Goal: Task Accomplishment & Management: Use online tool/utility

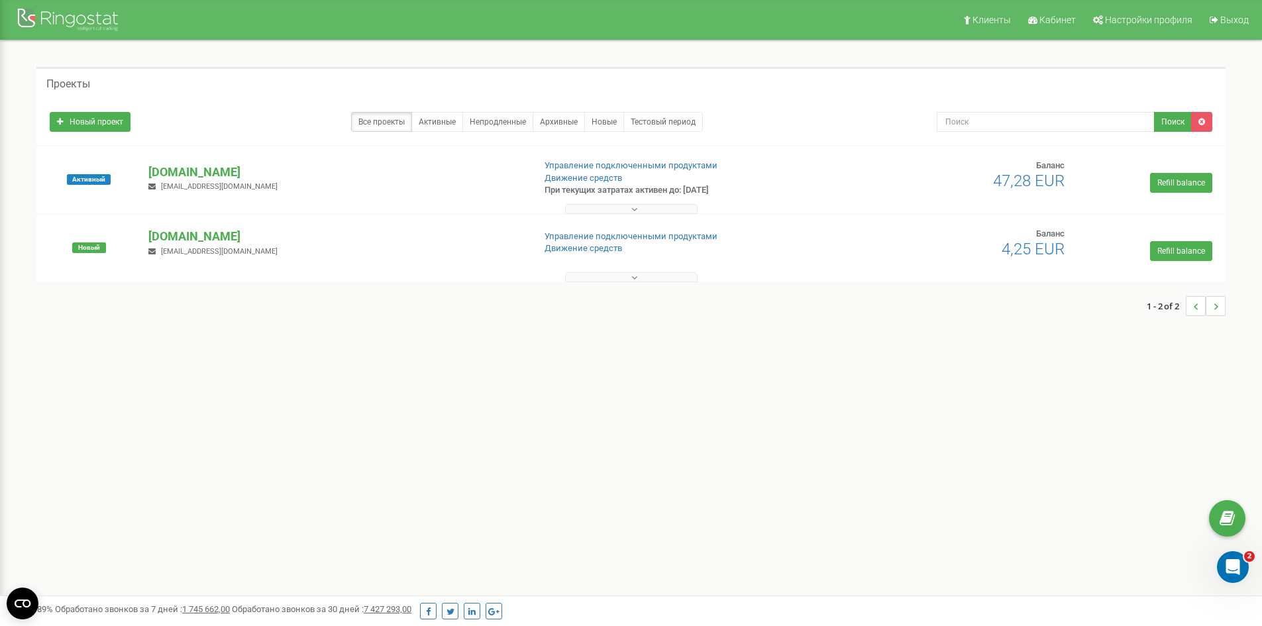
click at [642, 278] on button at bounding box center [631, 277] width 132 height 10
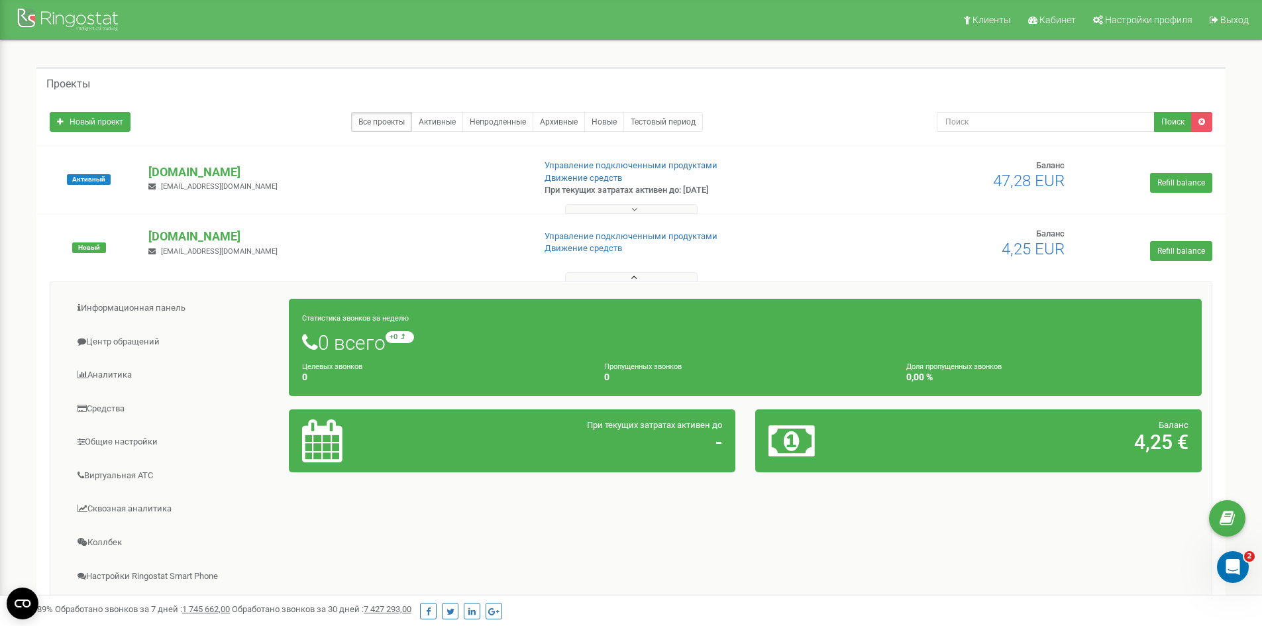
click at [641, 278] on button at bounding box center [631, 277] width 132 height 10
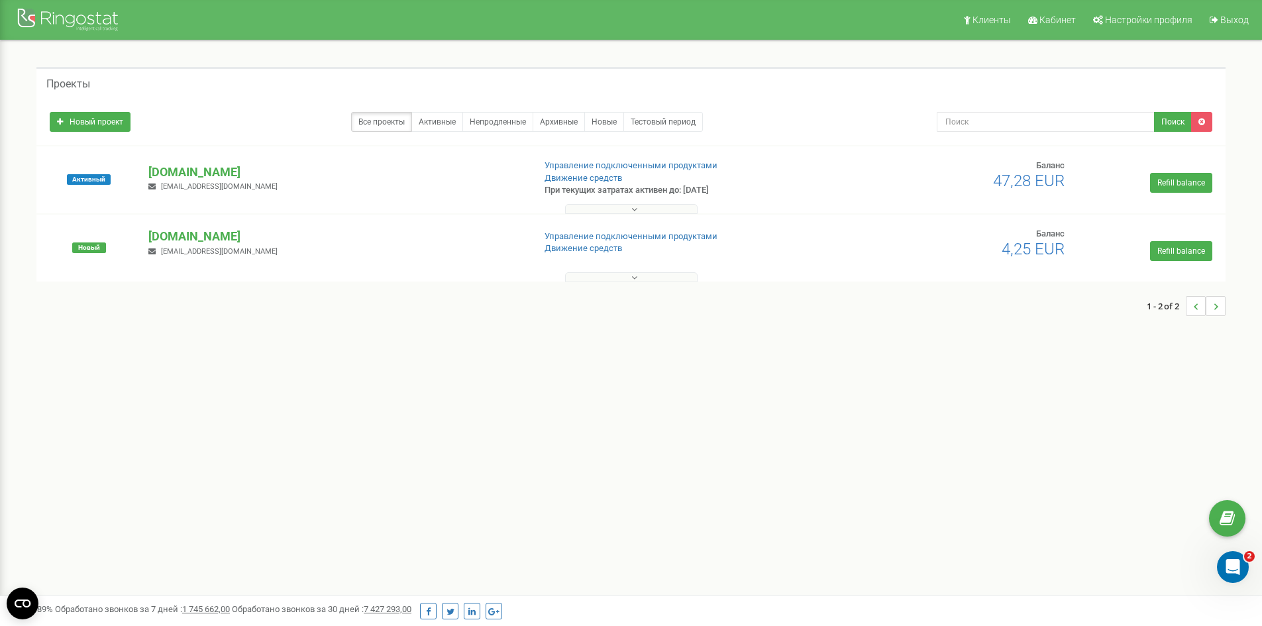
click at [792, 423] on div "Клиенты Кабинет Настройки профиля Выход Проекты Новый проект Все проекты Активн…" at bounding box center [631, 397] width 1262 height 795
click at [632, 279] on icon at bounding box center [634, 277] width 6 height 9
click at [651, 209] on button at bounding box center [631, 209] width 132 height 10
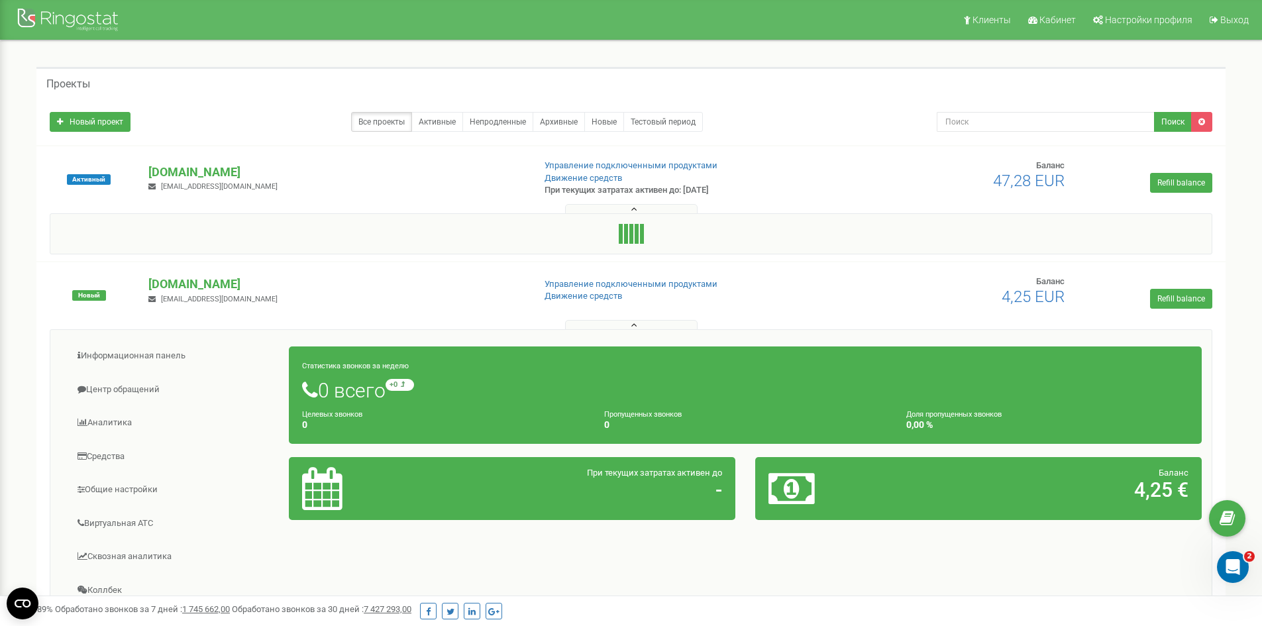
click at [651, 207] on button at bounding box center [631, 209] width 132 height 10
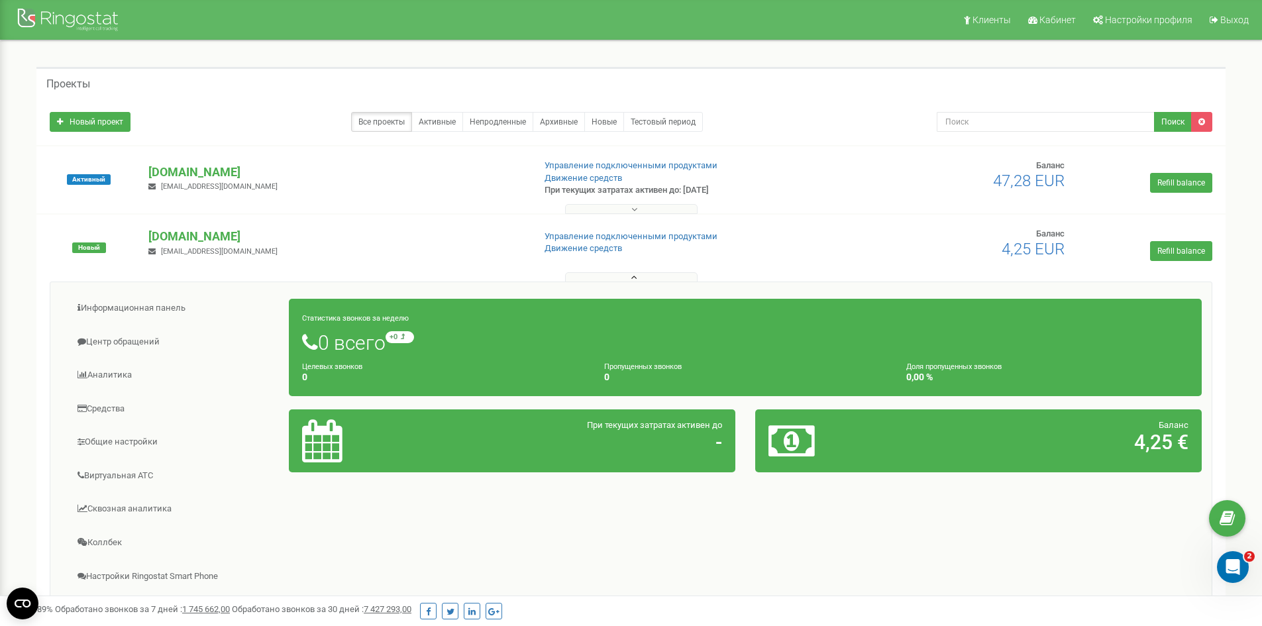
click at [633, 278] on icon at bounding box center [634, 277] width 6 height 9
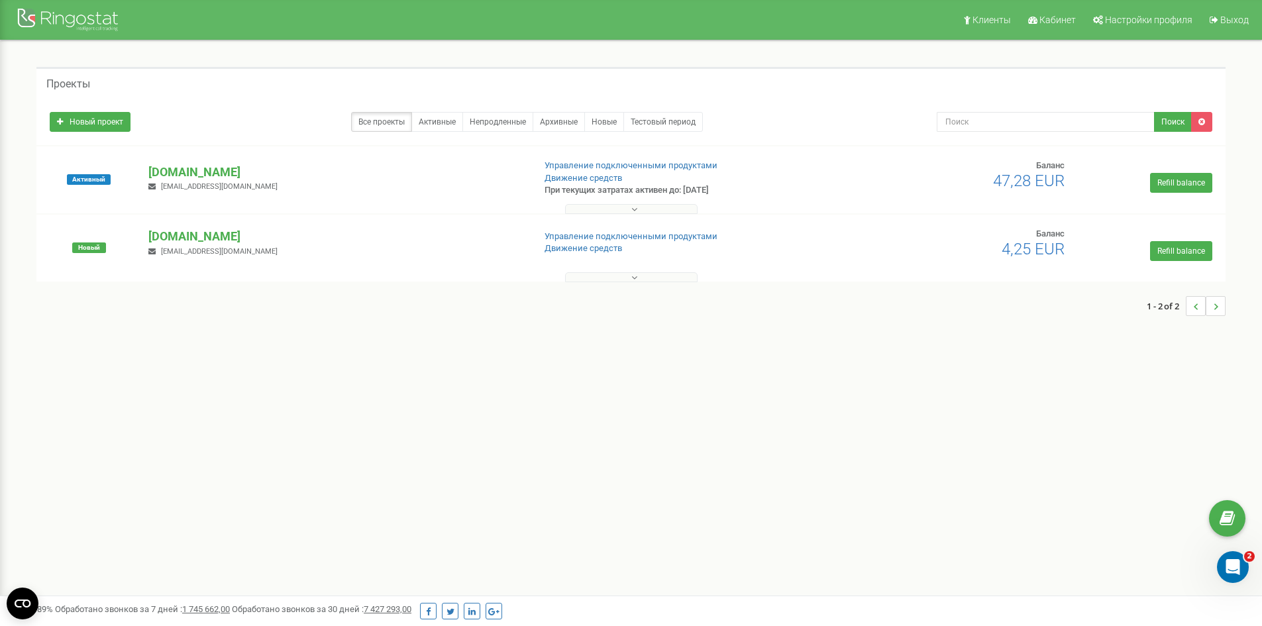
click at [637, 342] on div "Проекты Новый проект Все проекты Активные Непродленные Архивные Новые Тестовый …" at bounding box center [631, 197] width 1242 height 315
click at [179, 170] on p "[DOMAIN_NAME]" at bounding box center [335, 172] width 374 height 17
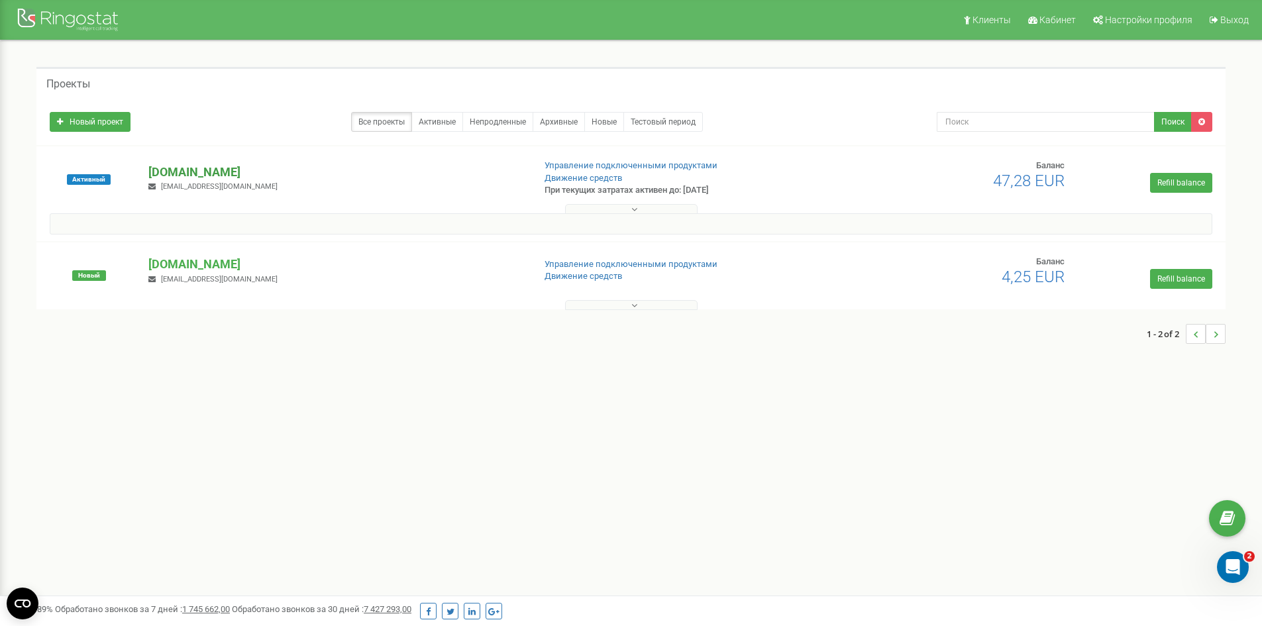
click at [183, 167] on p "[DOMAIN_NAME]" at bounding box center [335, 172] width 374 height 17
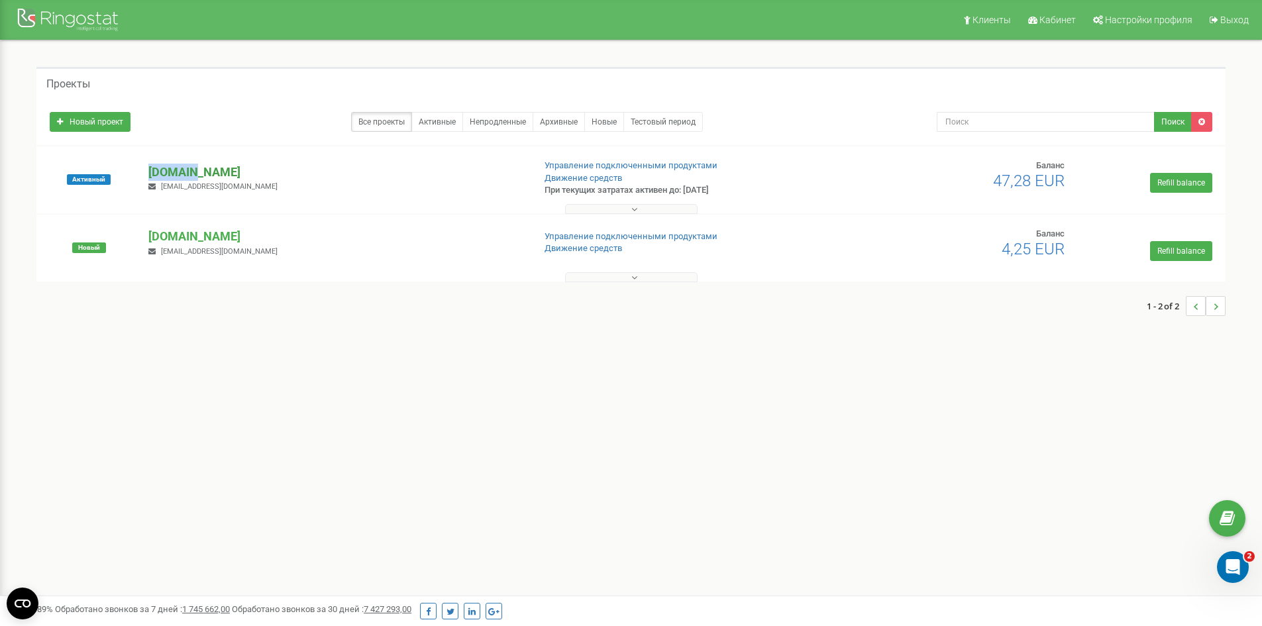
click at [183, 167] on p "[DOMAIN_NAME]" at bounding box center [335, 172] width 374 height 17
click at [193, 168] on p "[DOMAIN_NAME]" at bounding box center [335, 172] width 374 height 17
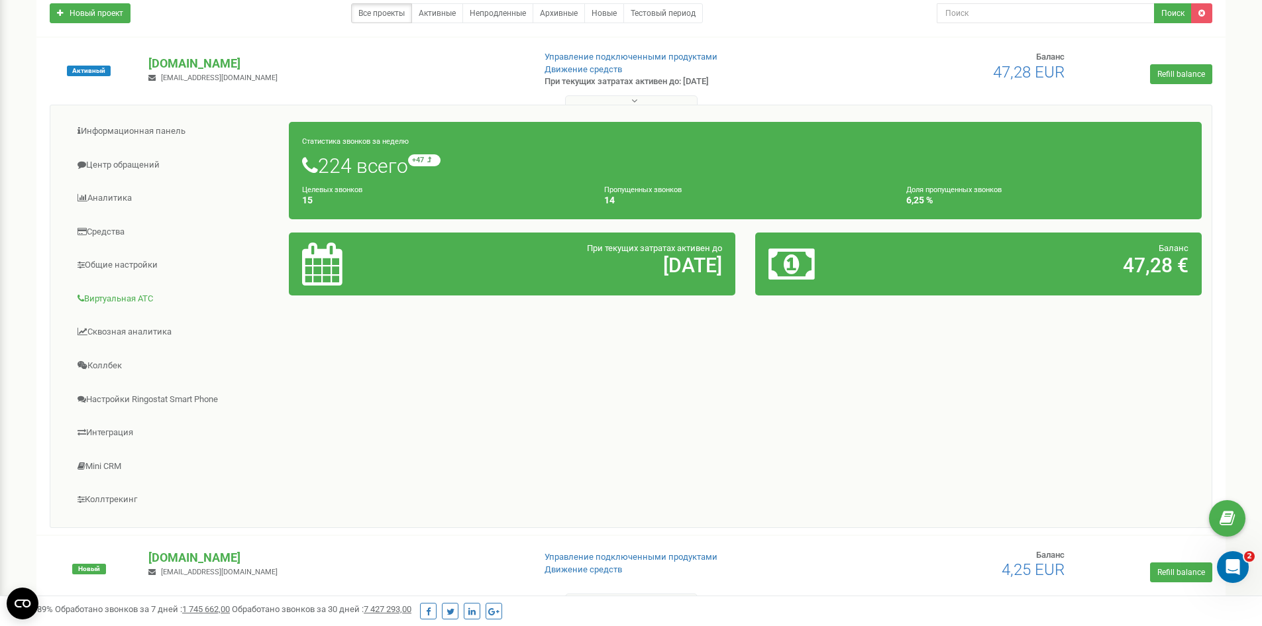
scroll to position [169, 0]
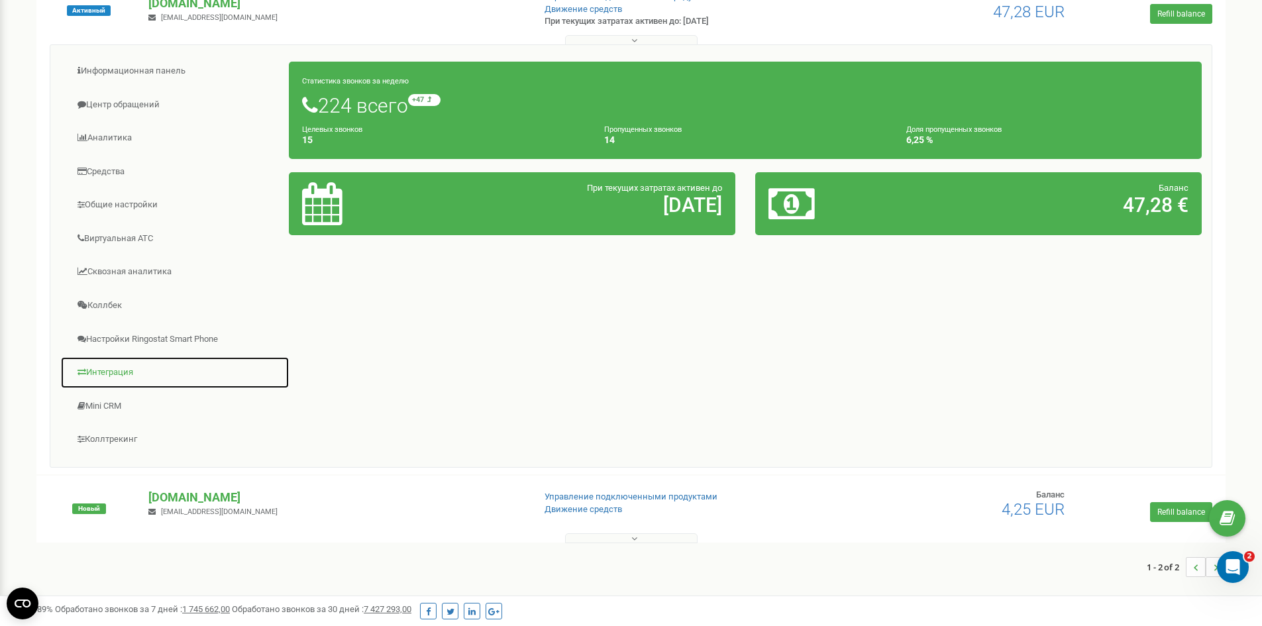
click at [121, 370] on link "Интеграция" at bounding box center [174, 372] width 229 height 32
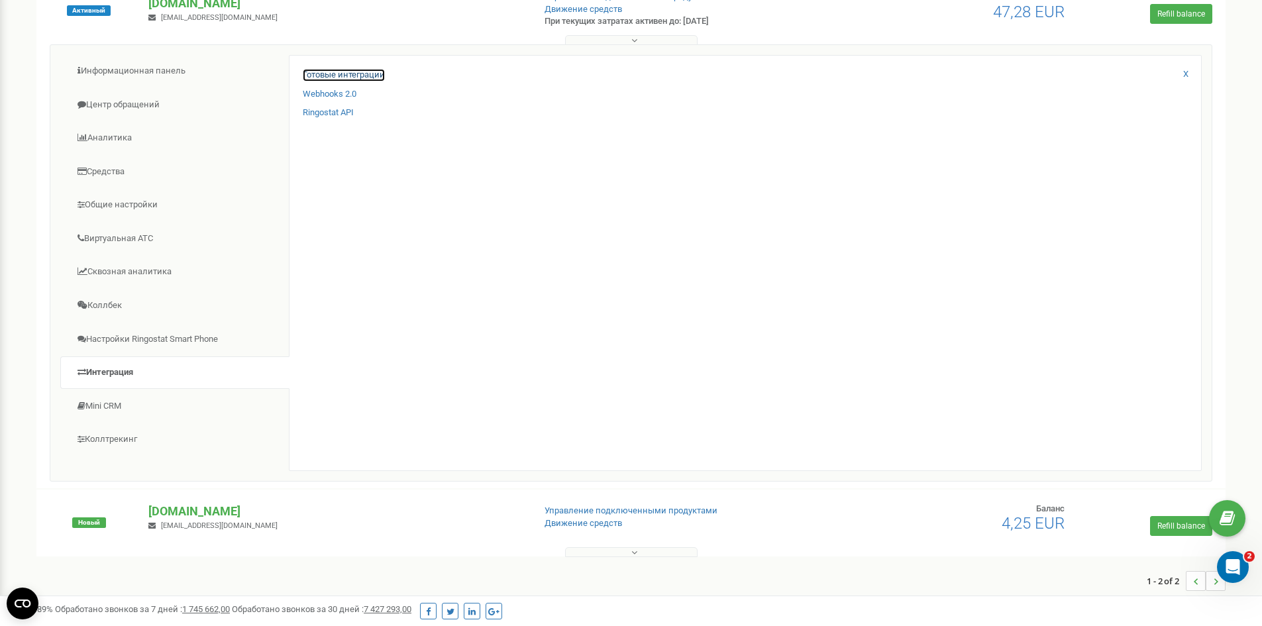
click at [352, 74] on link "Готовые интеграции" at bounding box center [344, 75] width 82 height 13
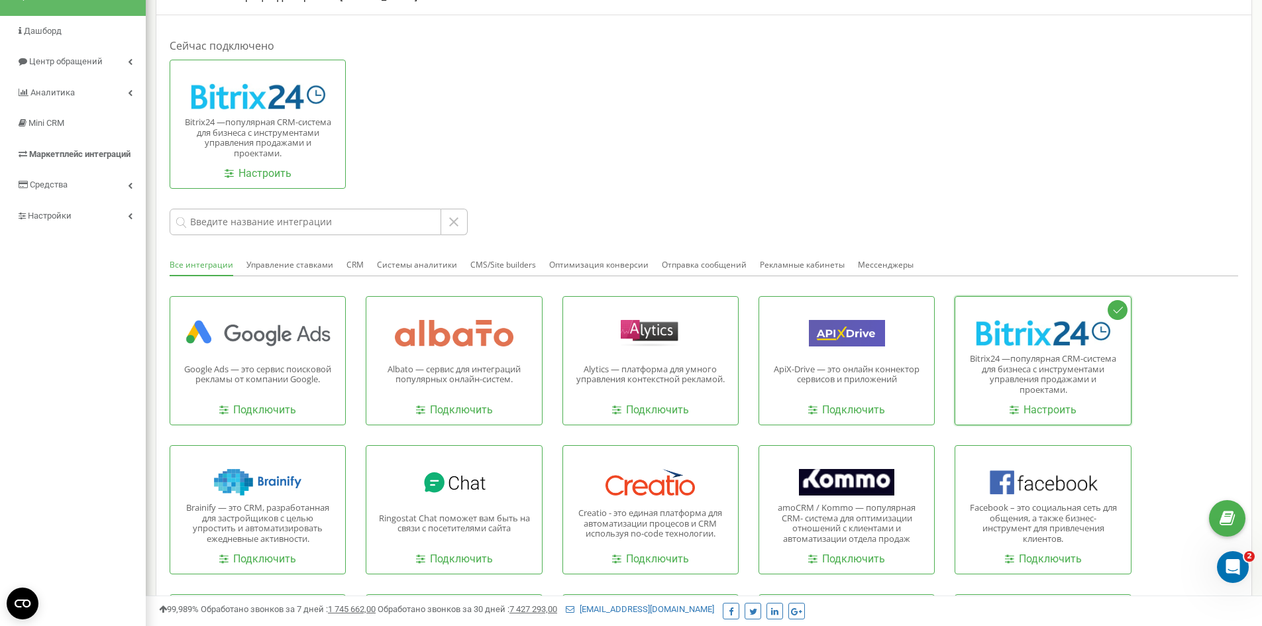
scroll to position [132, 0]
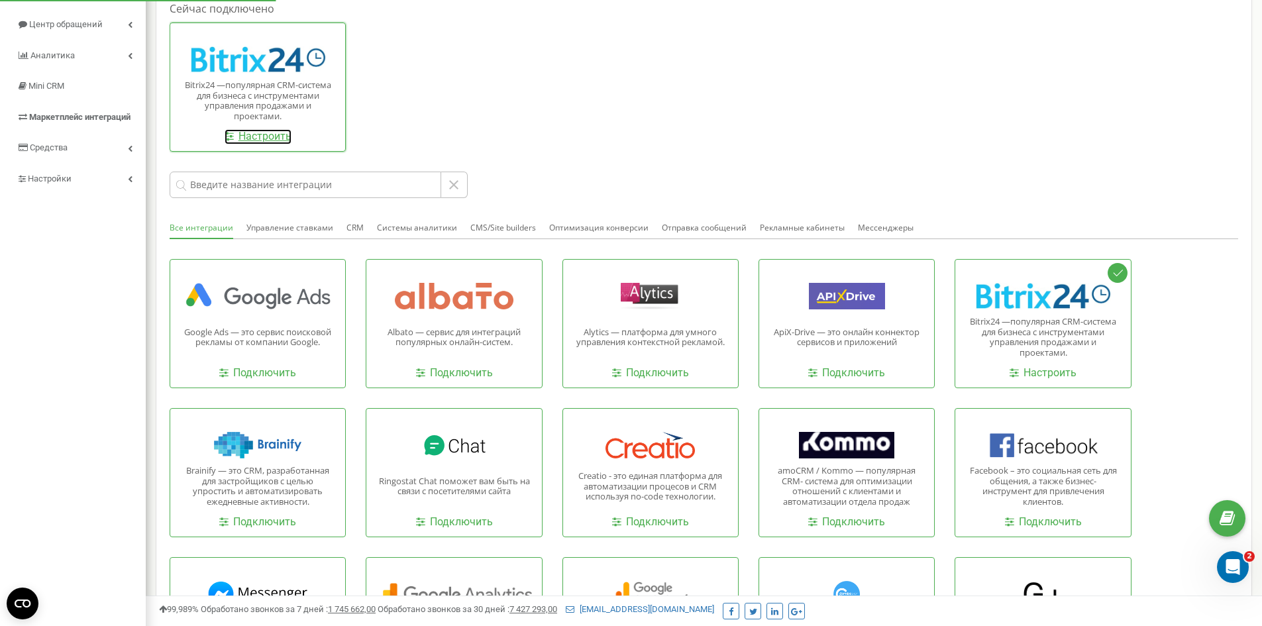
click at [272, 140] on link "Настроить" at bounding box center [258, 136] width 67 height 15
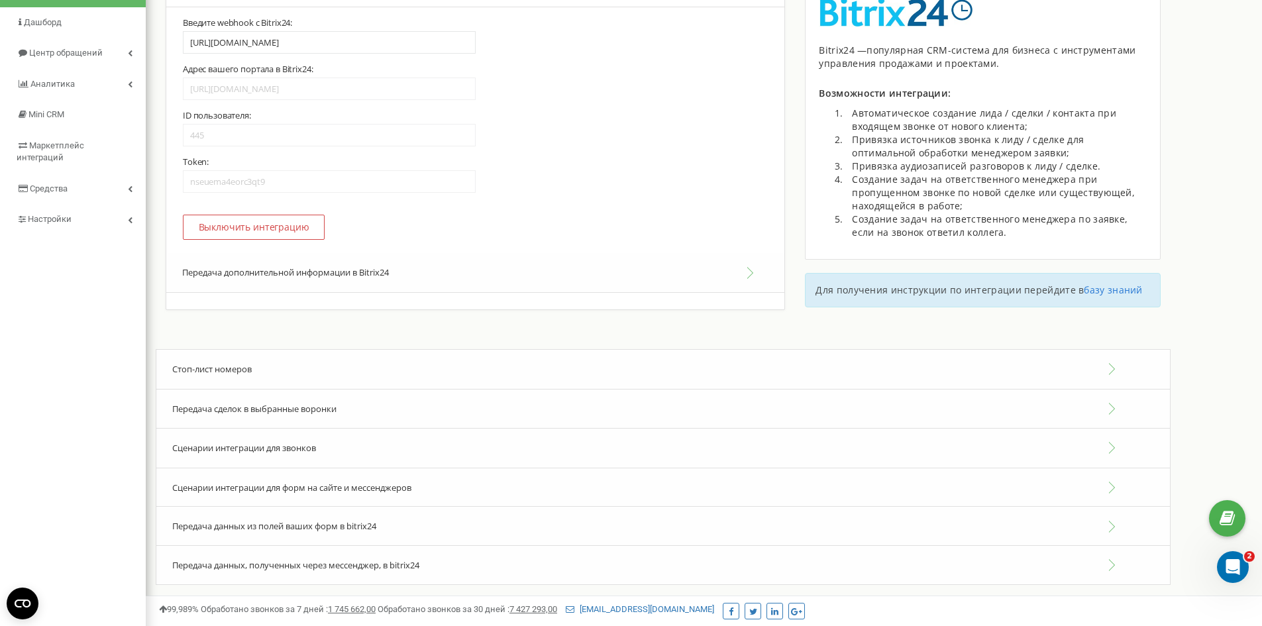
scroll to position [169, 0]
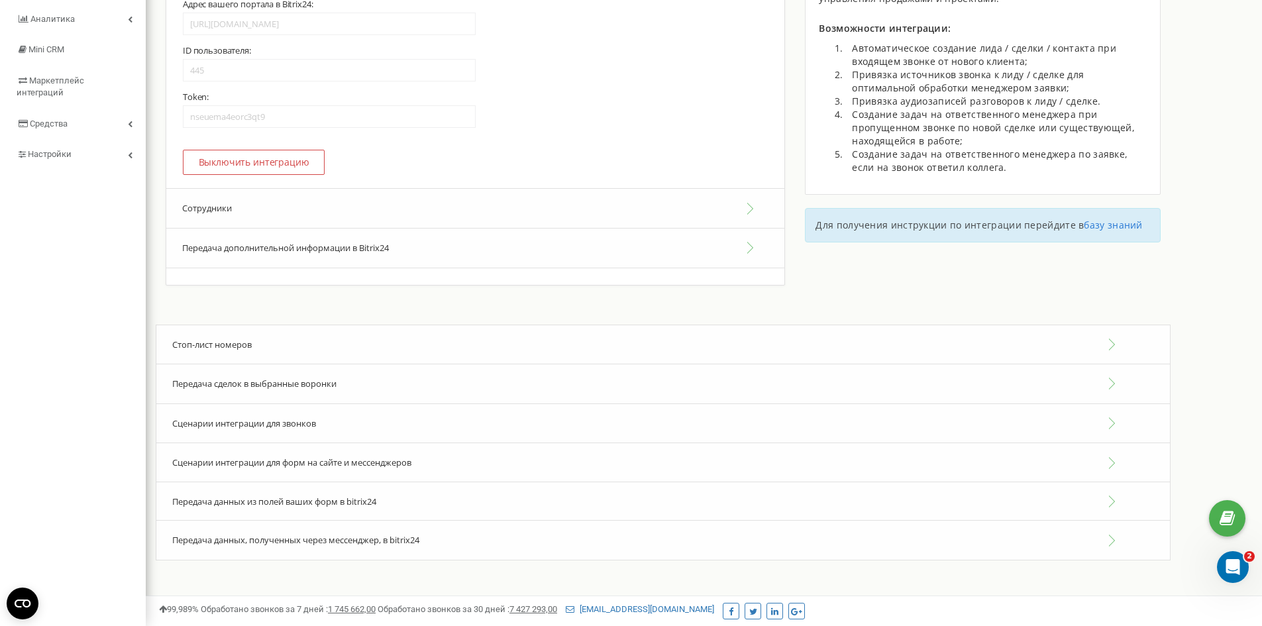
click at [743, 211] on button "Сотрудники" at bounding box center [475, 208] width 618 height 40
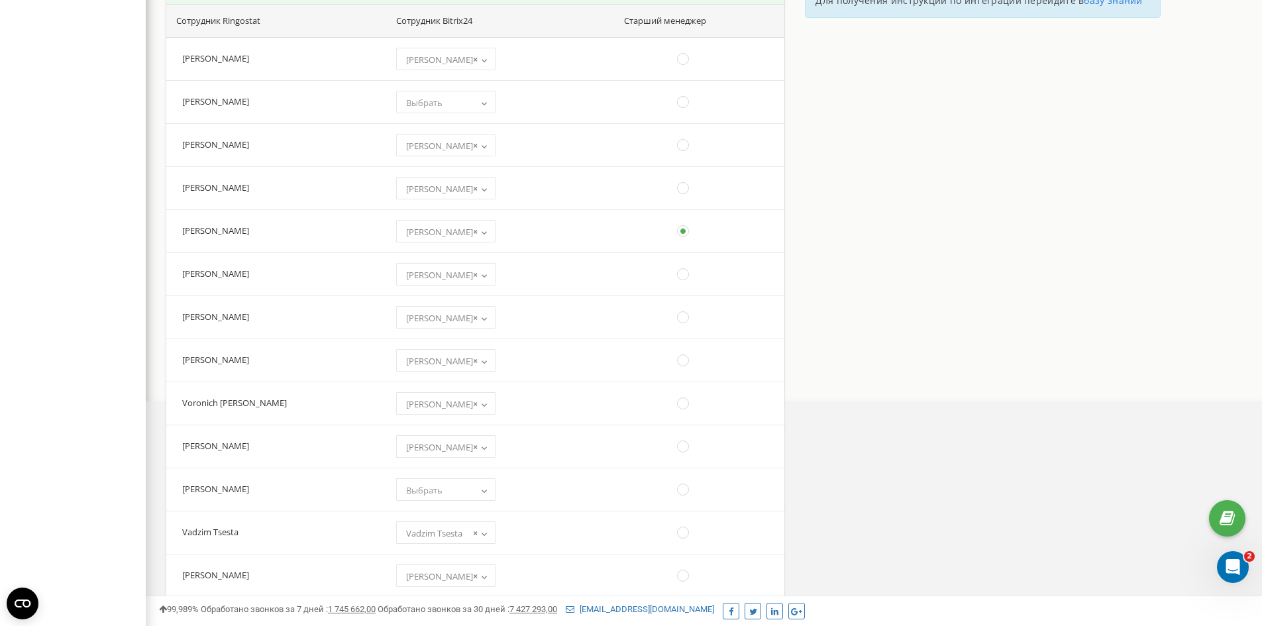
scroll to position [434, 0]
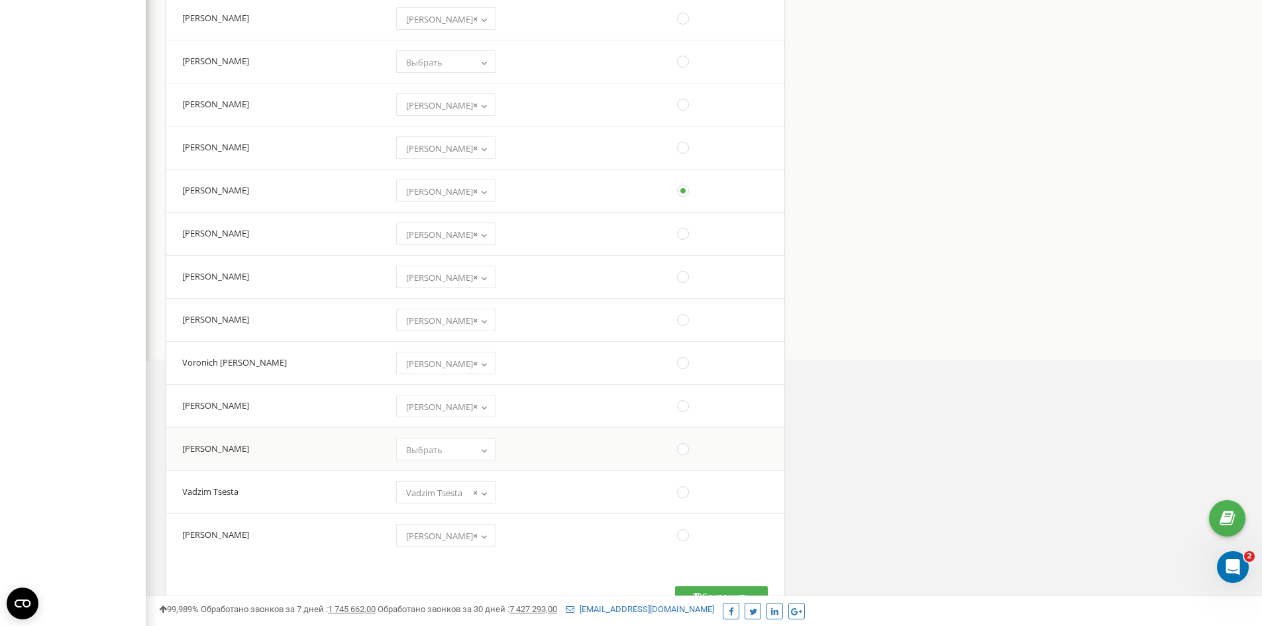
click at [457, 448] on span "Выбрать" at bounding box center [446, 449] width 90 height 19
select select "4758"
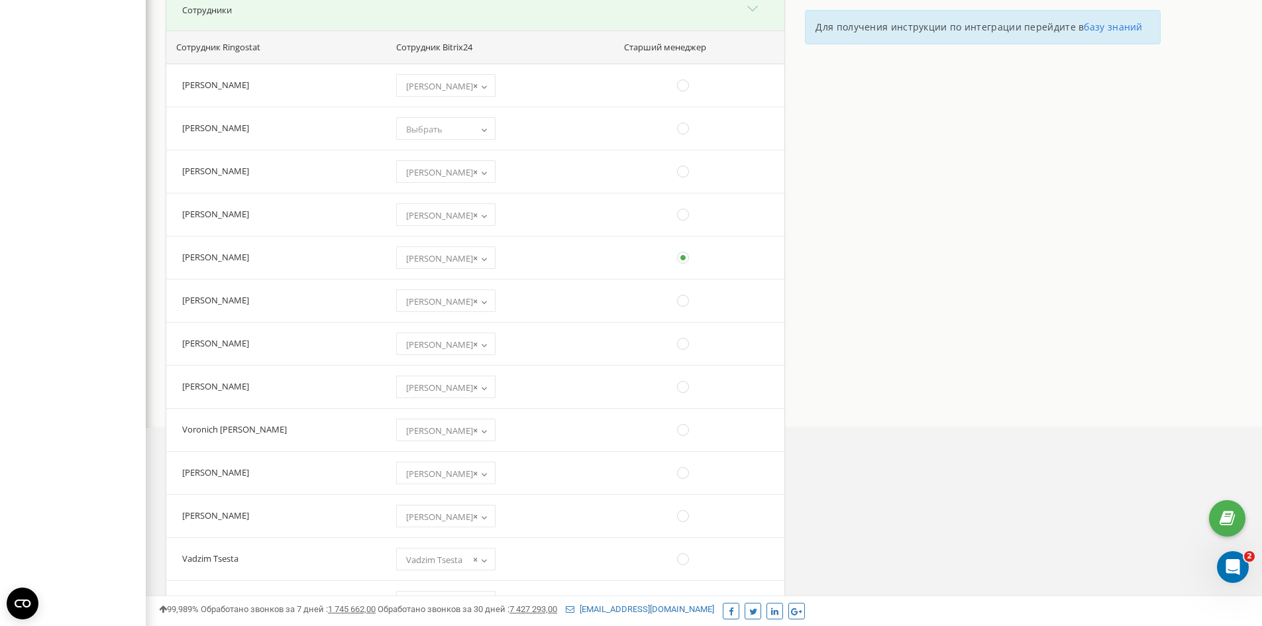
scroll to position [803, 0]
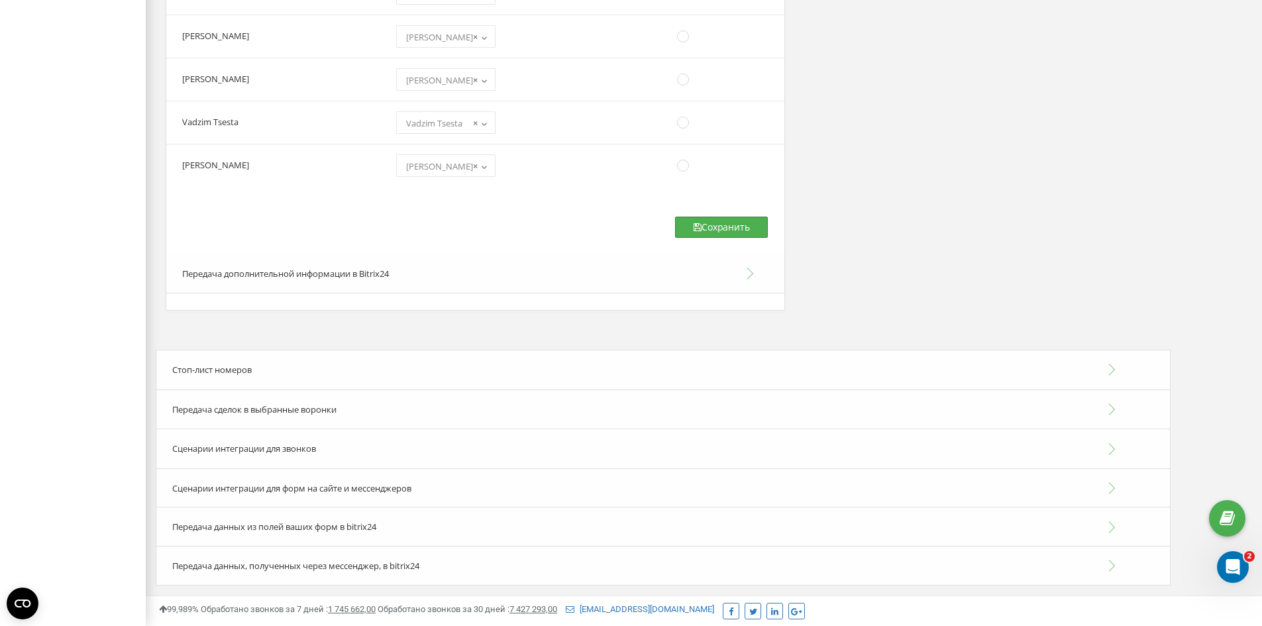
click at [711, 224] on button "Сохранить" at bounding box center [721, 227] width 93 height 21
click at [366, 450] on div "Сценарии интеграции для звонков" at bounding box center [663, 449] width 1015 height 40
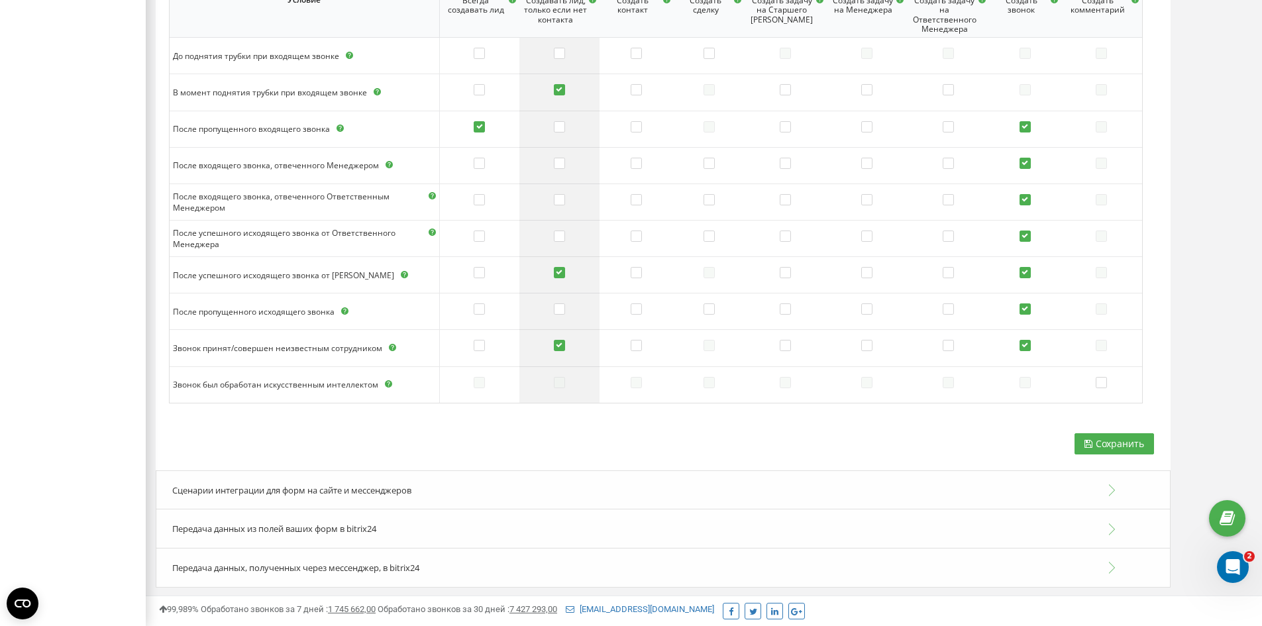
scroll to position [1358, 0]
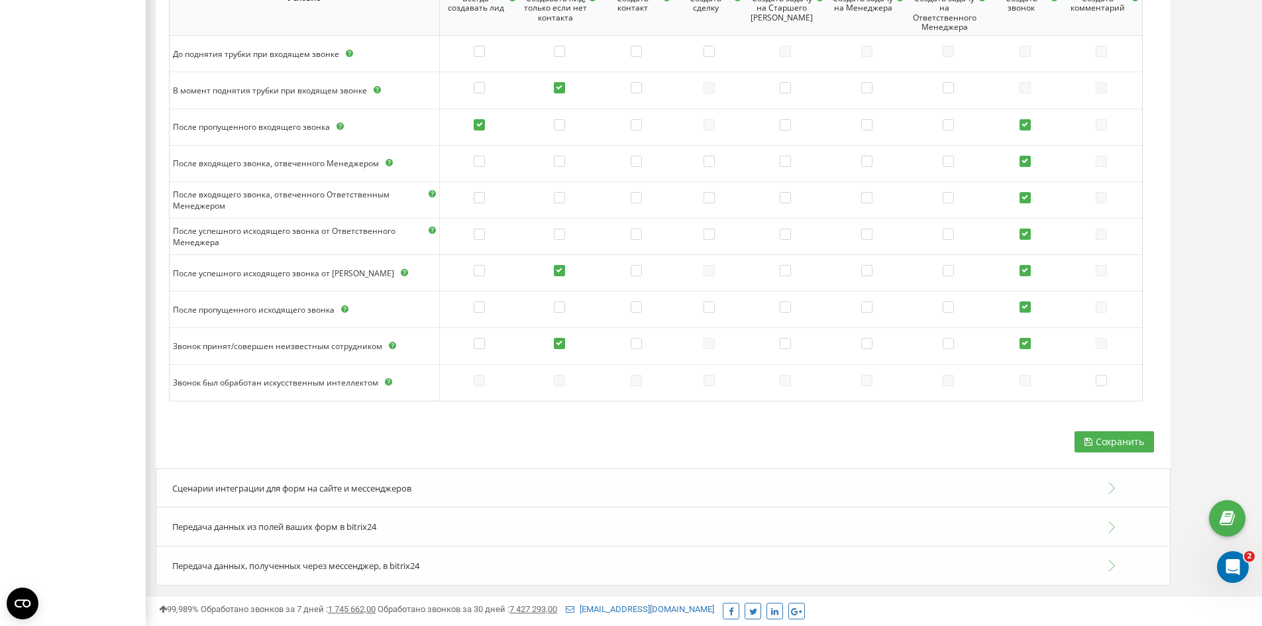
click at [475, 491] on div "Сценарии интеграции для форм на сайте и мессенджеров" at bounding box center [663, 488] width 1015 height 40
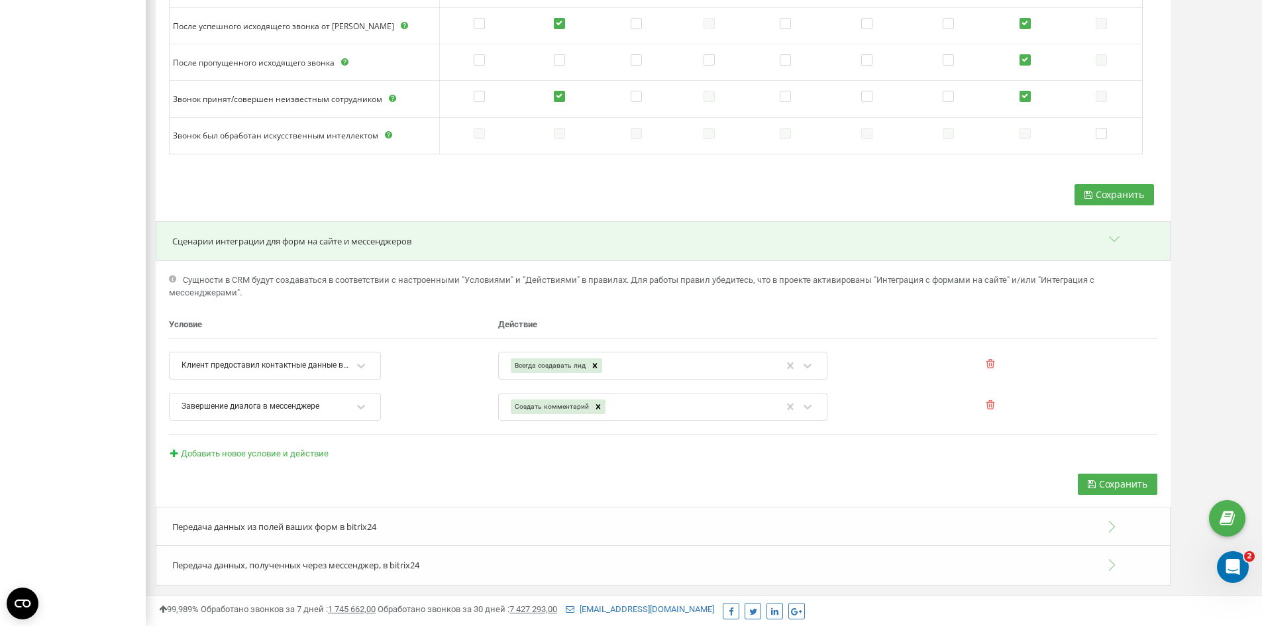
click at [446, 238] on div "Сценарии интеграции для форм на сайте и мессенджеров" at bounding box center [663, 241] width 1015 height 40
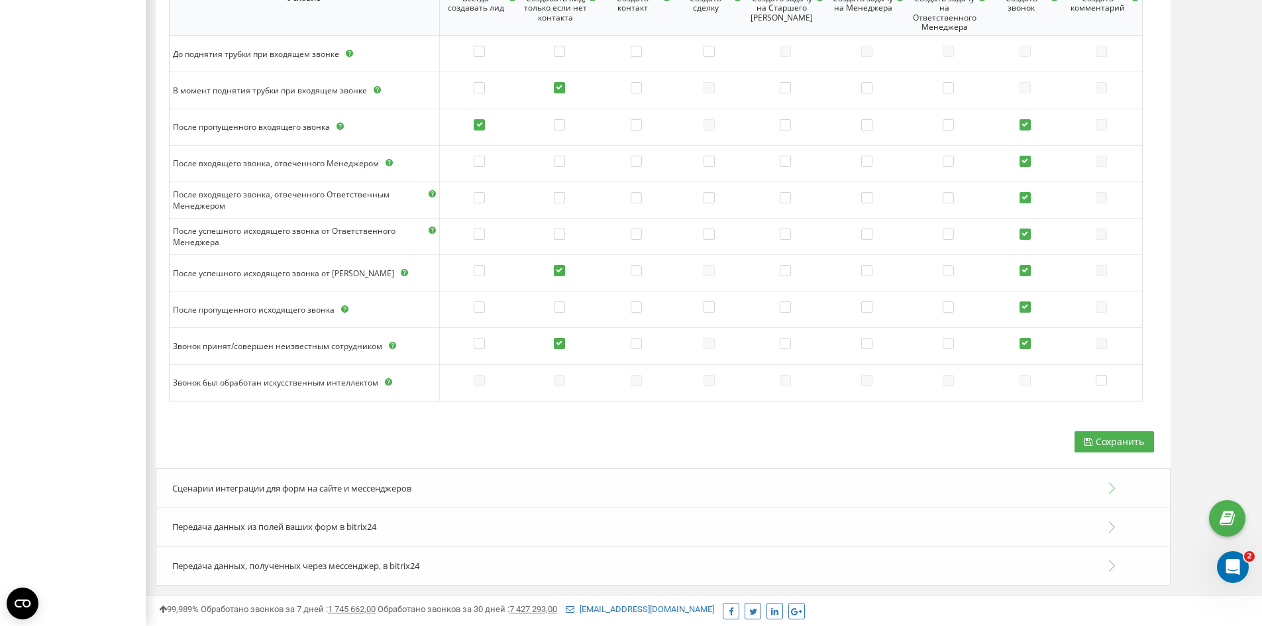
click at [433, 531] on div "Передача данных из полей ваших форм в bitrix24" at bounding box center [663, 527] width 1015 height 40
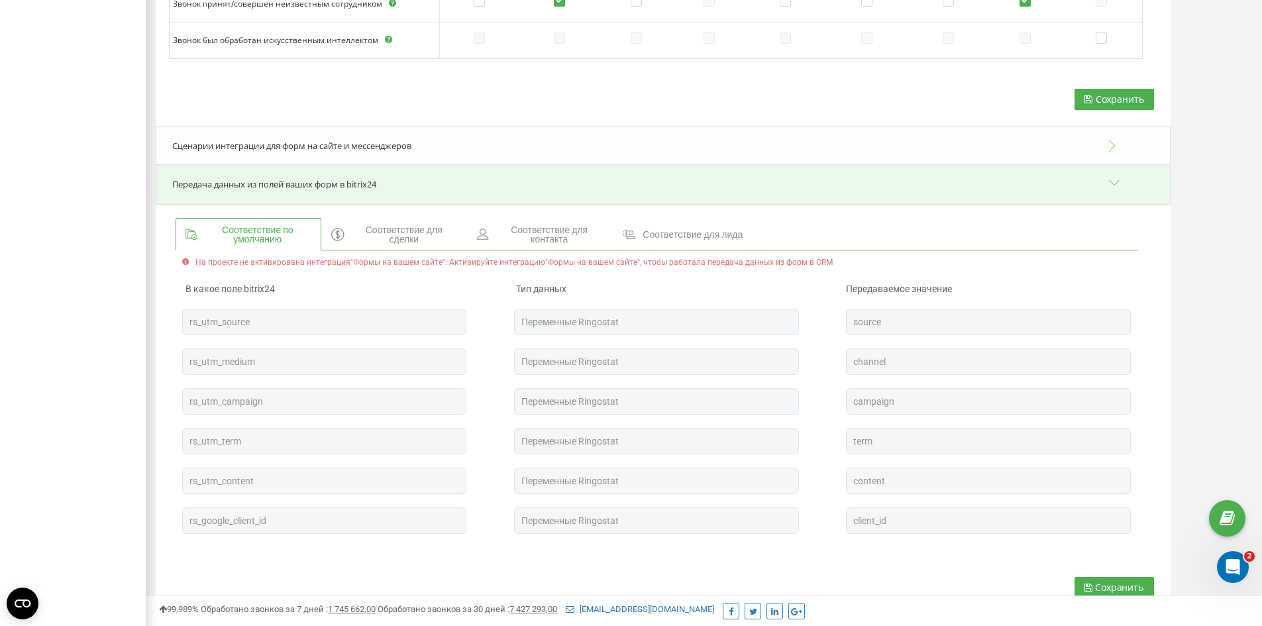
scroll to position [1768, 0]
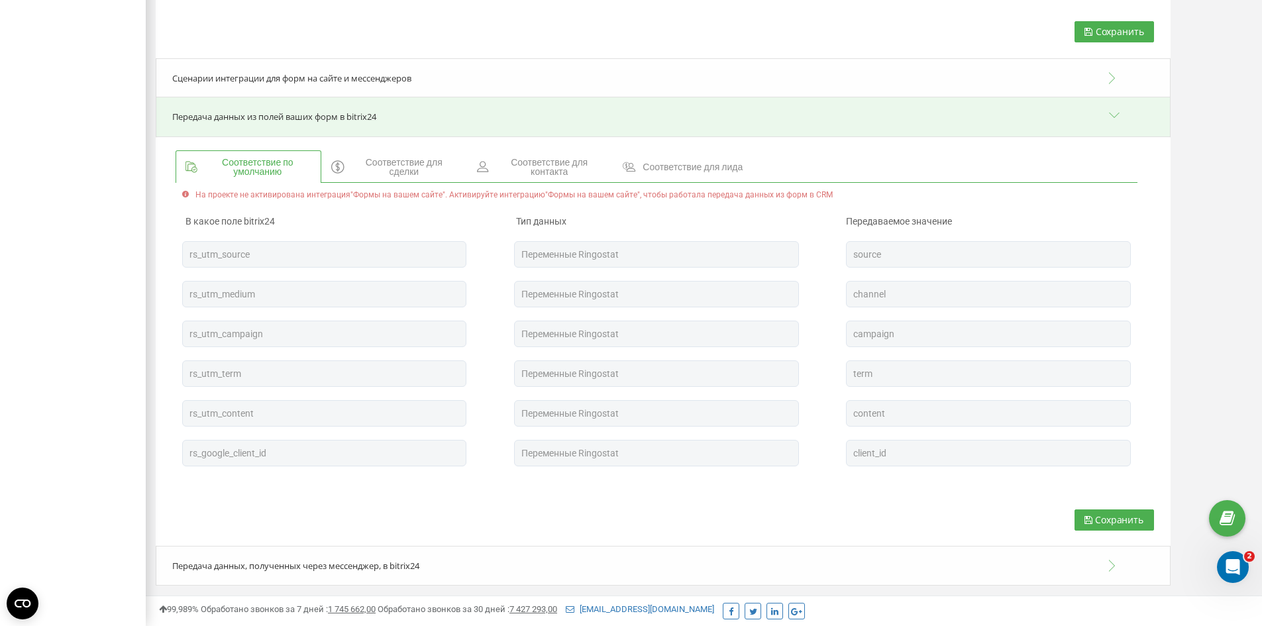
click at [417, 168] on span "Соответствие для сделки" at bounding box center [404, 167] width 106 height 19
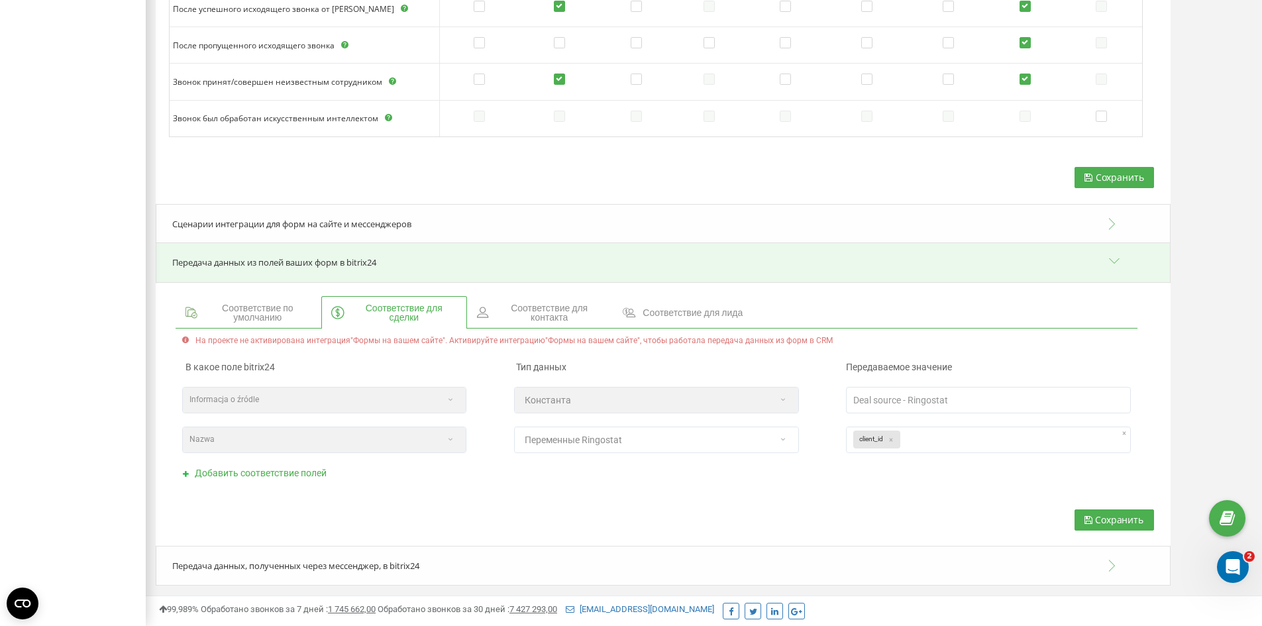
scroll to position [1622, 0]
click at [531, 311] on span "Соответствие для контакта" at bounding box center [549, 312] width 107 height 19
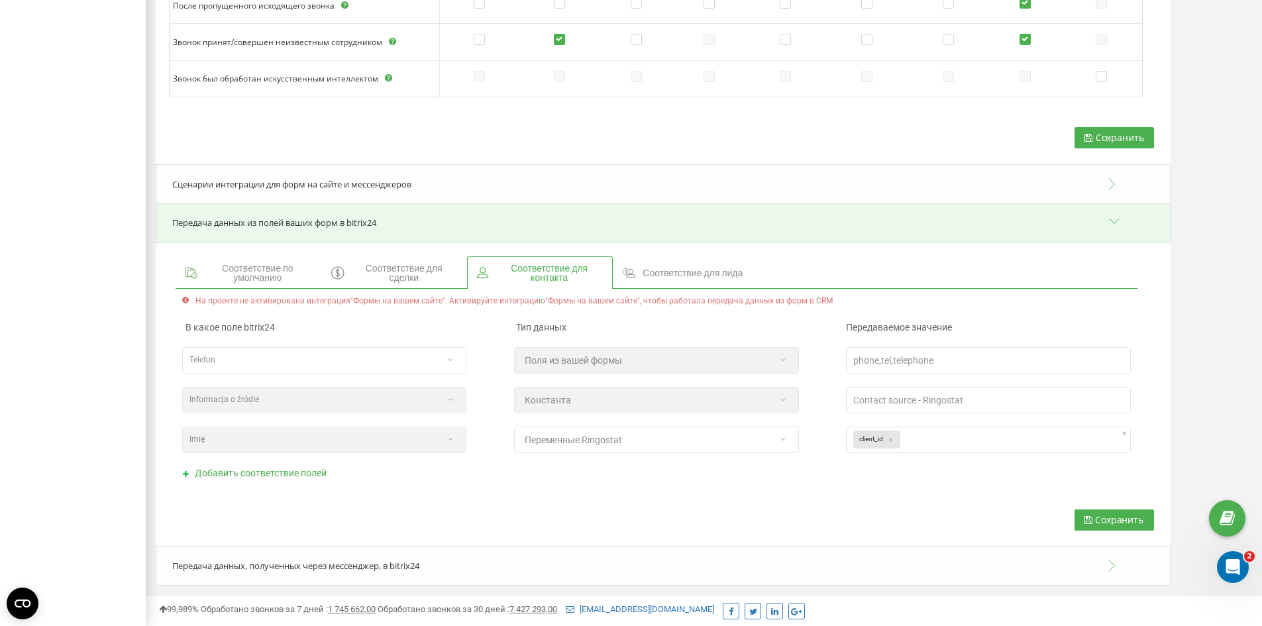
click at [711, 272] on span "Соответствие для лида" at bounding box center [693, 272] width 100 height 9
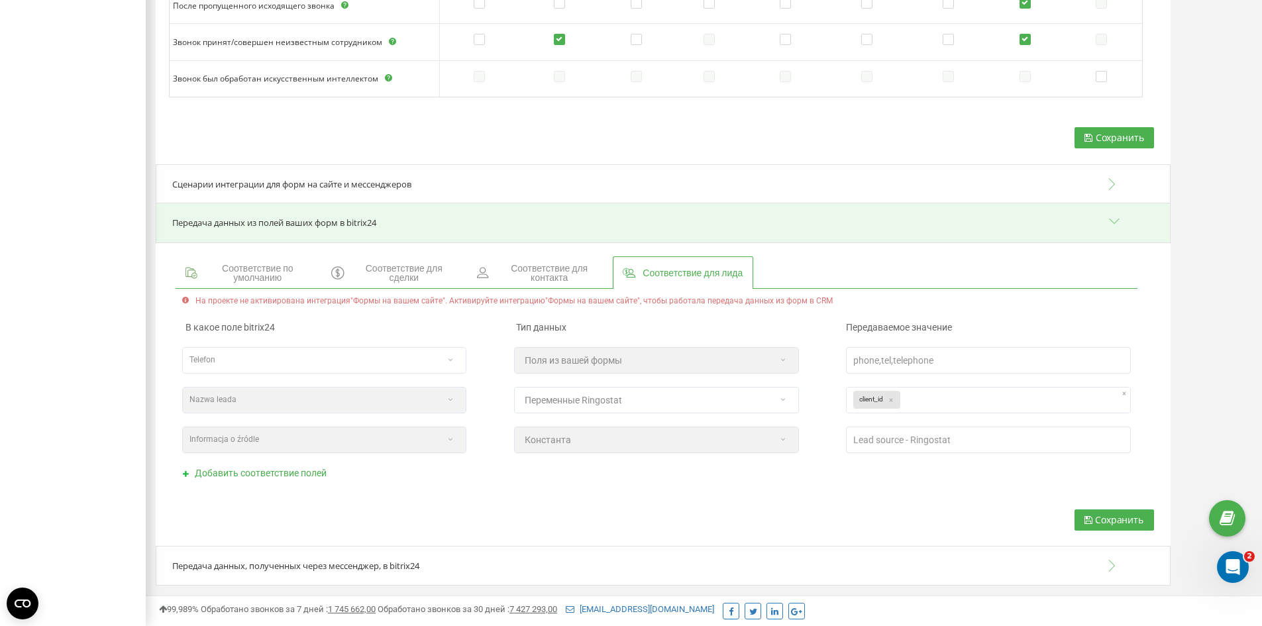
click at [469, 568] on div "Передача данных, полученных через мессенджер, в bitrix24" at bounding box center [663, 566] width 1015 height 40
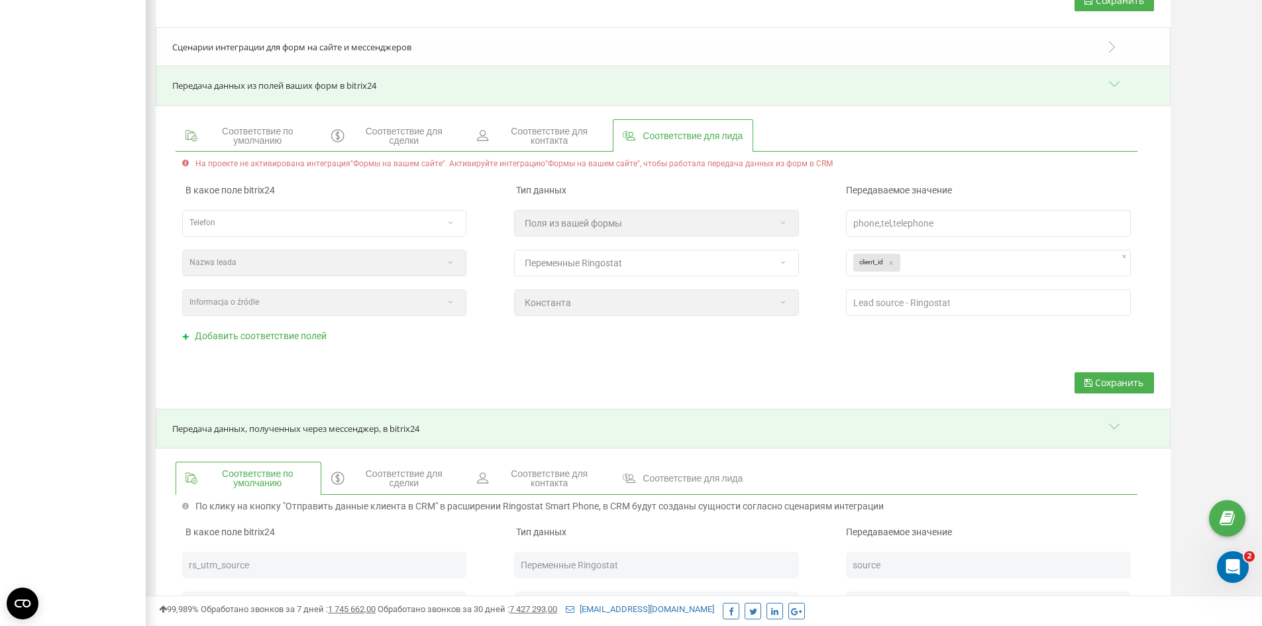
scroll to position [1967, 0]
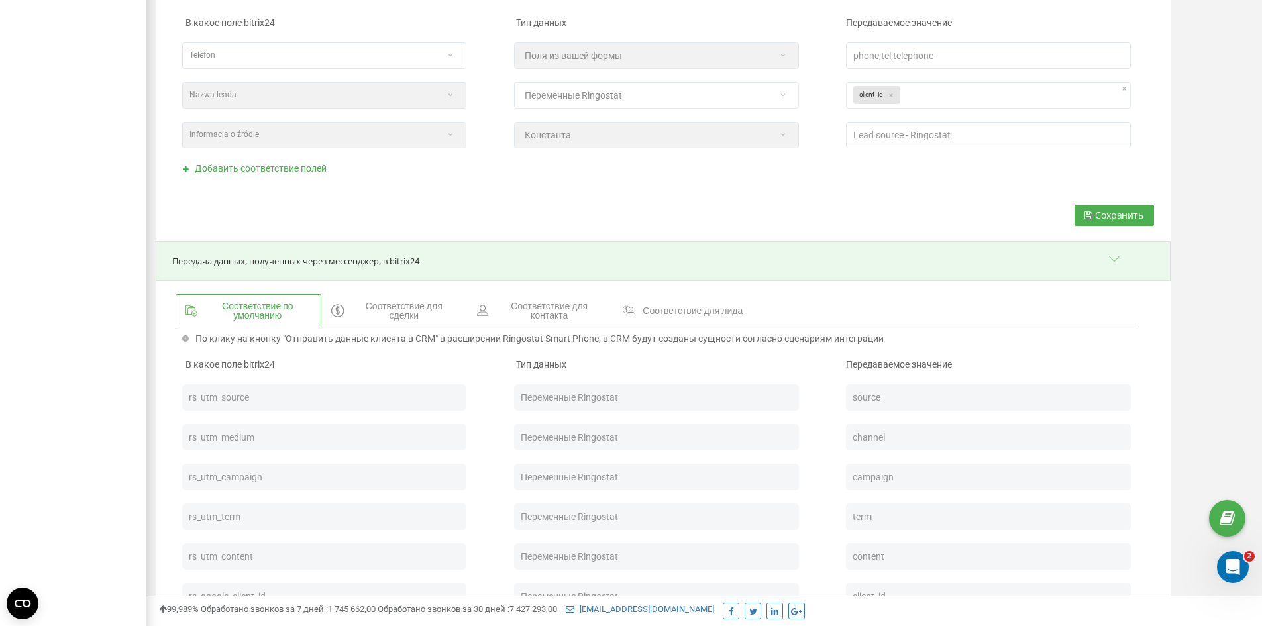
click at [468, 257] on div "Передача данных, полученных через мессенджер, в bitrix24" at bounding box center [663, 261] width 1015 height 40
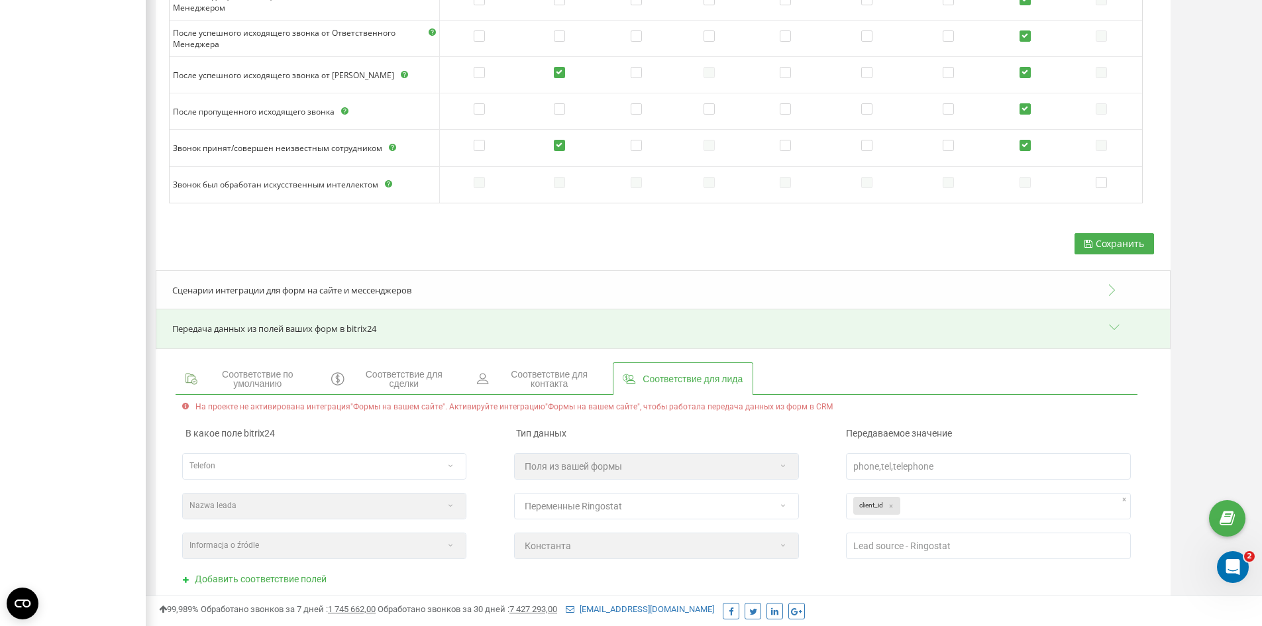
scroll to position [1662, 0]
